Goal: Information Seeking & Learning: Learn about a topic

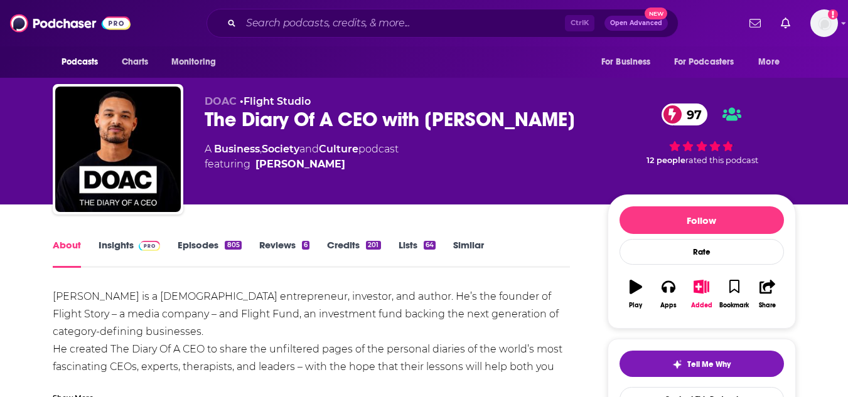
click at [124, 249] on link "Insights" at bounding box center [129, 253] width 62 height 29
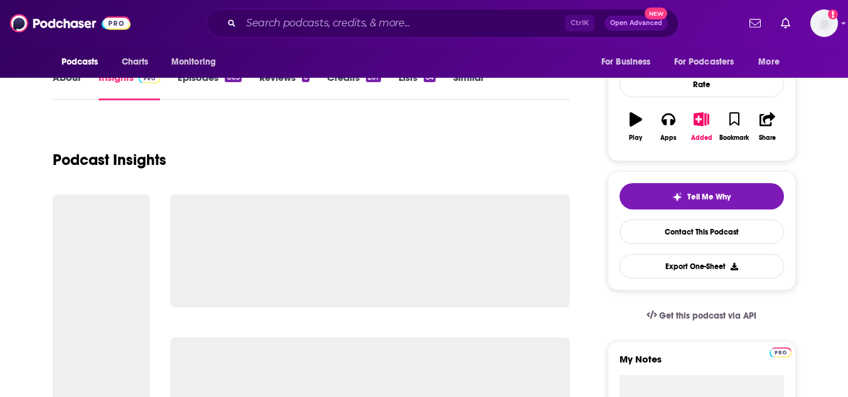
scroll to position [168, 0]
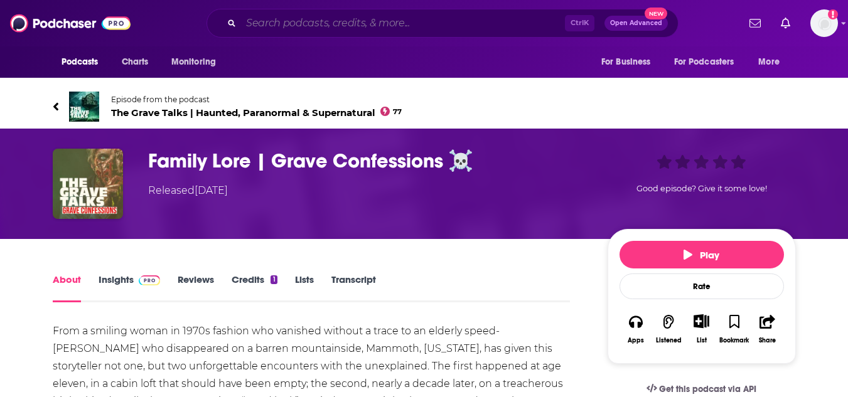
click at [299, 29] on input "Search podcasts, credits, & more..." at bounding box center [403, 23] width 324 height 20
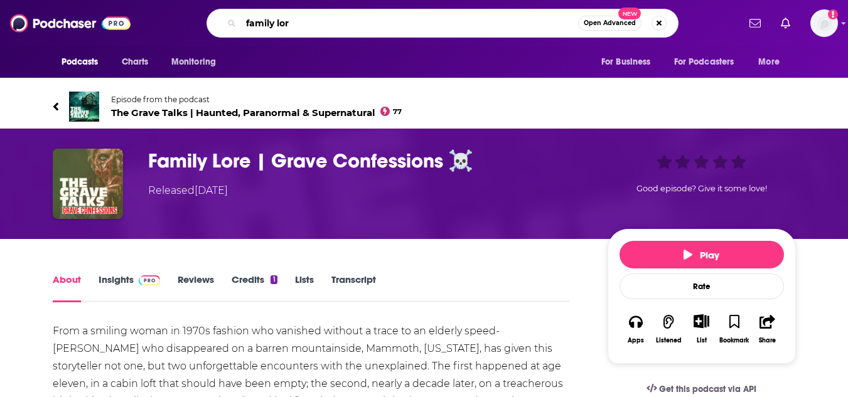
type input "family lore"
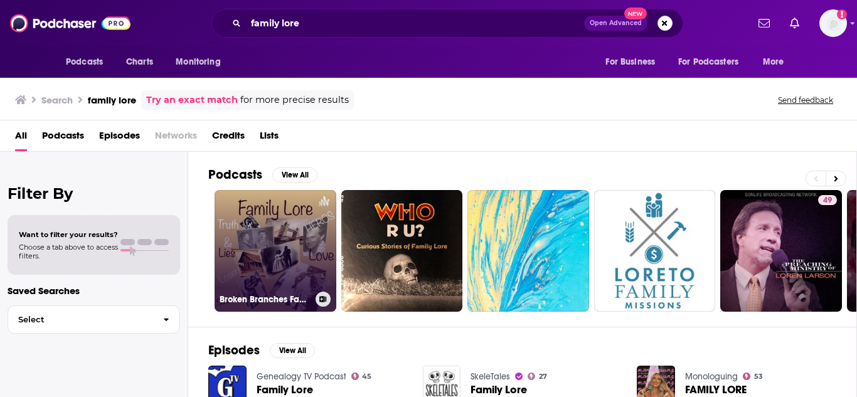
click at [254, 246] on link "Broken Branches Family Lore" at bounding box center [276, 251] width 122 height 122
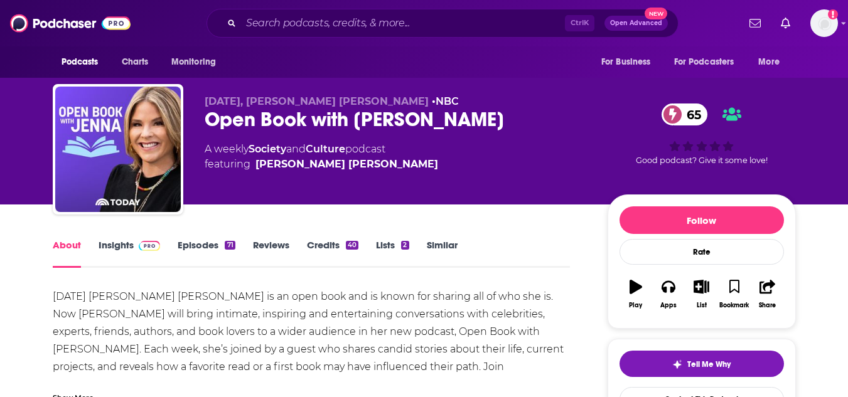
click at [120, 247] on link "Insights" at bounding box center [129, 253] width 62 height 29
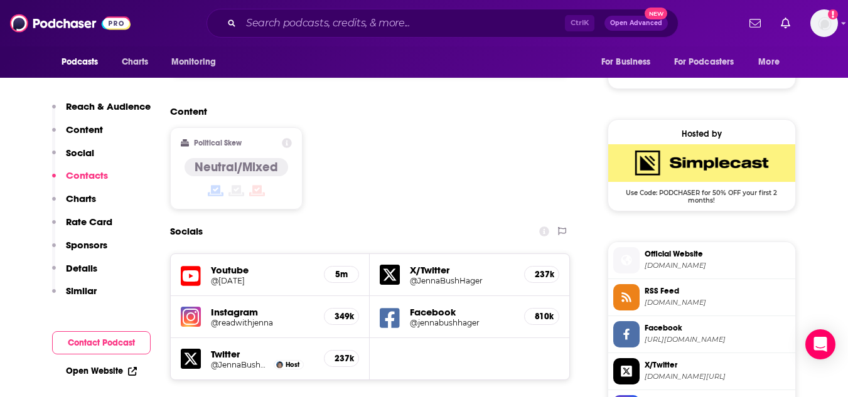
scroll to position [946, 0]
